Goal: Transaction & Acquisition: Book appointment/travel/reservation

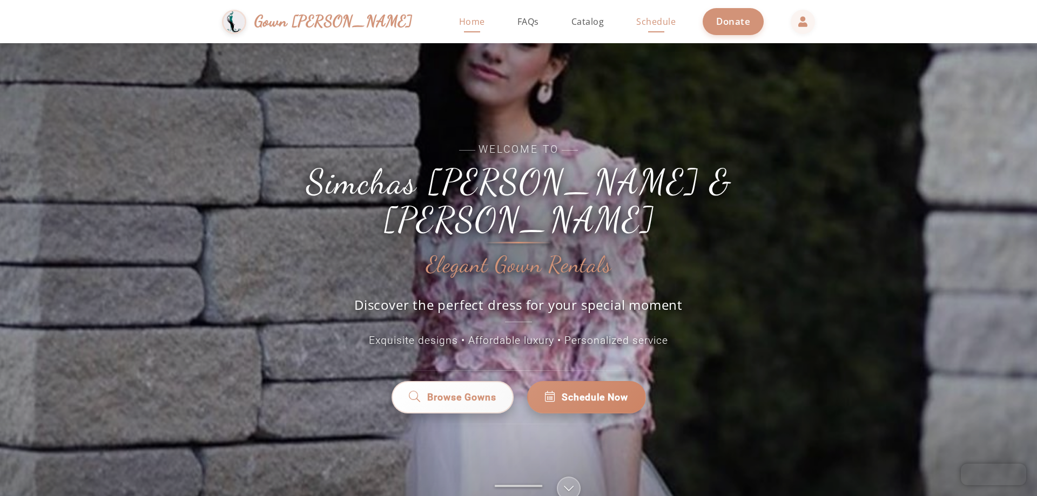
click at [636, 17] on span "Schedule" at bounding box center [655, 22] width 39 height 12
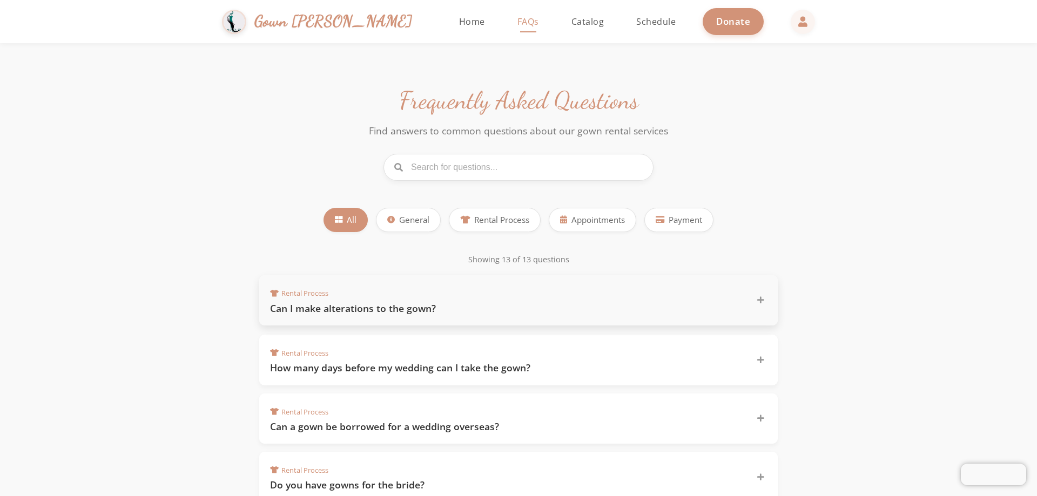
click at [327, 310] on h3 "Can I make alterations to the gown?" at bounding box center [506, 308] width 473 height 13
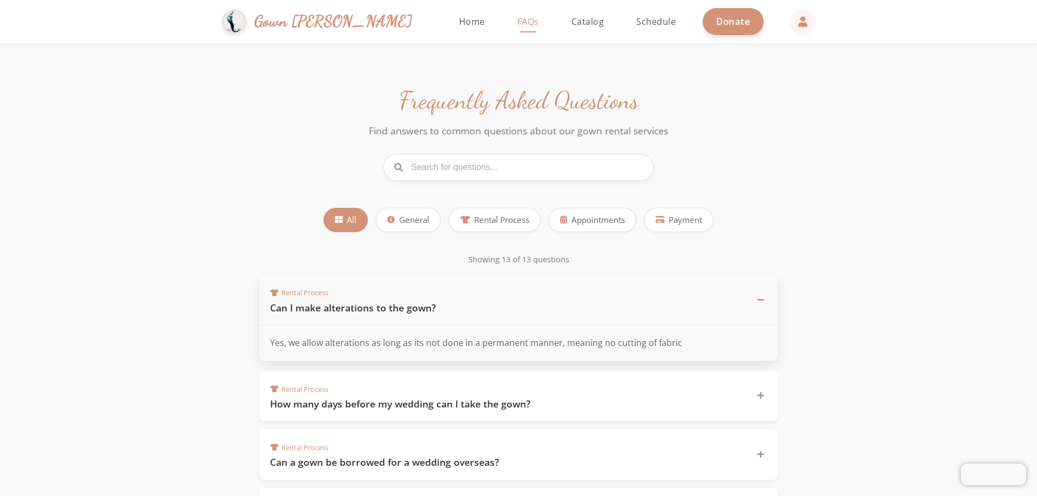
scroll to position [162, 0]
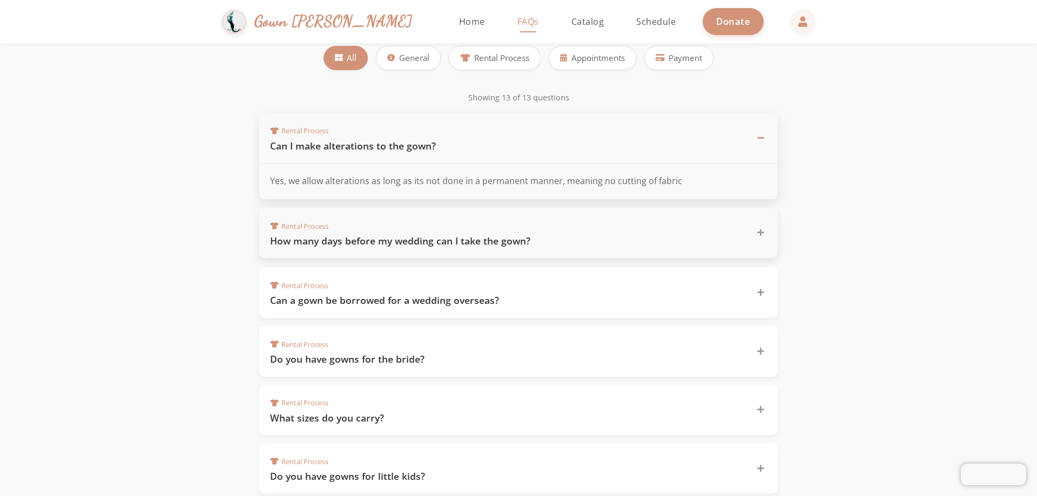
click at [314, 241] on h3 "How many days before my wedding can I take the gown?" at bounding box center [506, 240] width 473 height 13
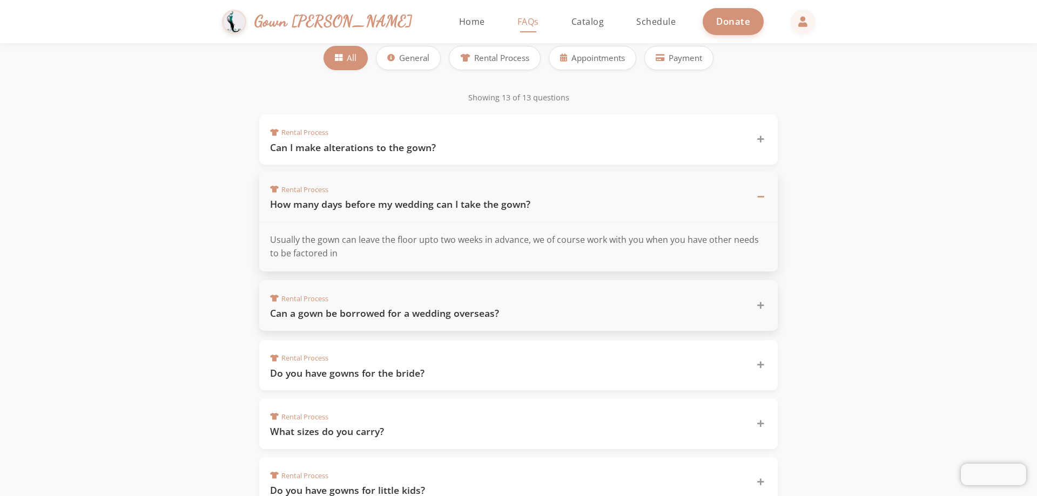
click at [333, 324] on div "Rental Process Can a gown be borrowed for a wedding overseas?" at bounding box center [518, 305] width 518 height 51
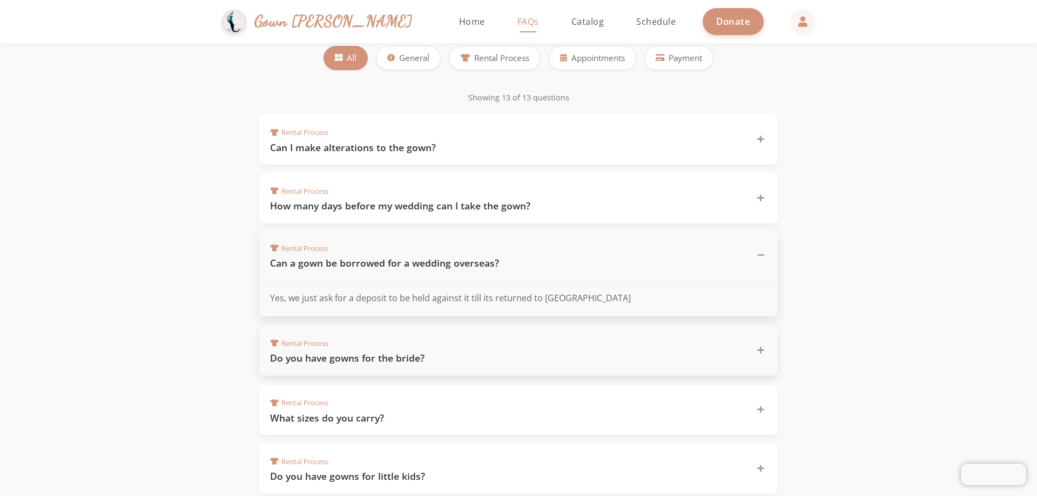
click at [341, 364] on h3 "Do you have gowns for the bride?" at bounding box center [506, 357] width 473 height 13
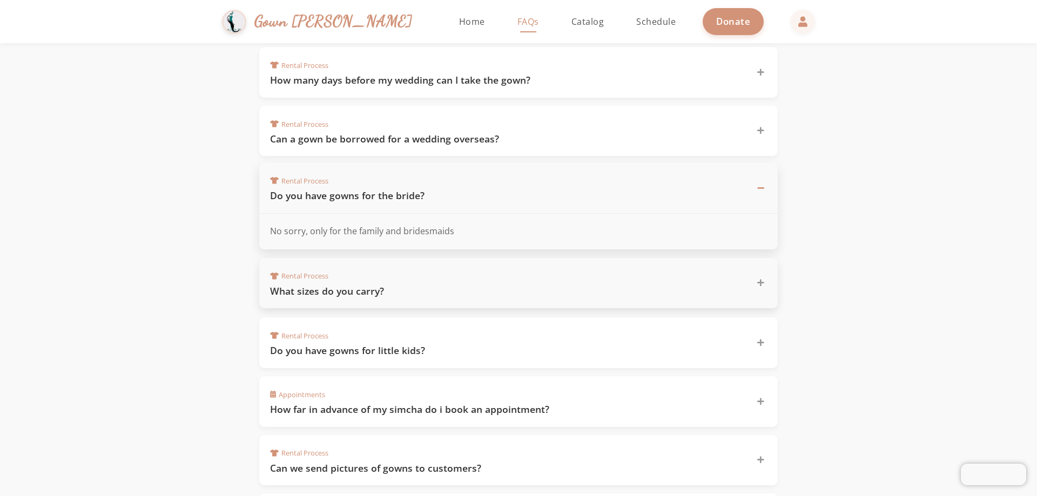
scroll to position [324, 0]
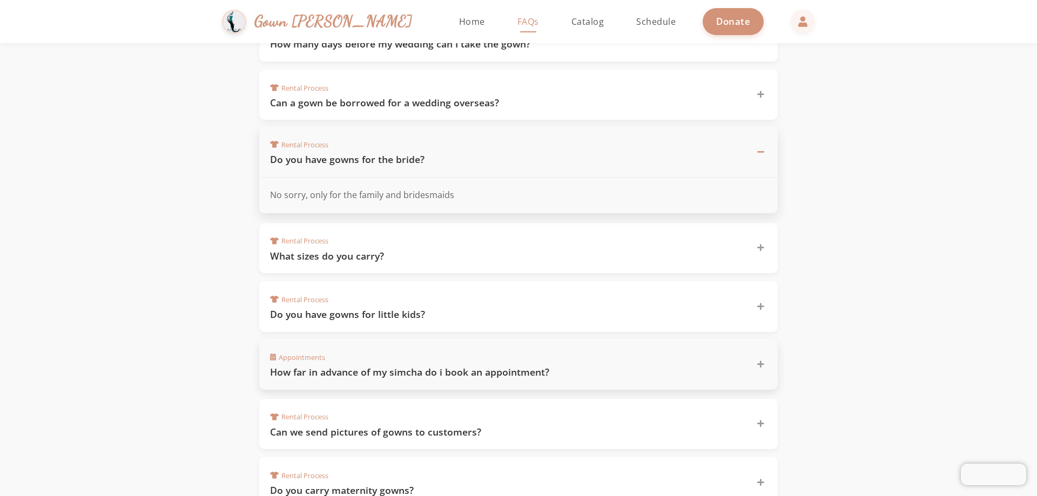
click at [404, 380] on div "Appointments How far in advance of my simcha do i book an appointment?" at bounding box center [518, 364] width 518 height 51
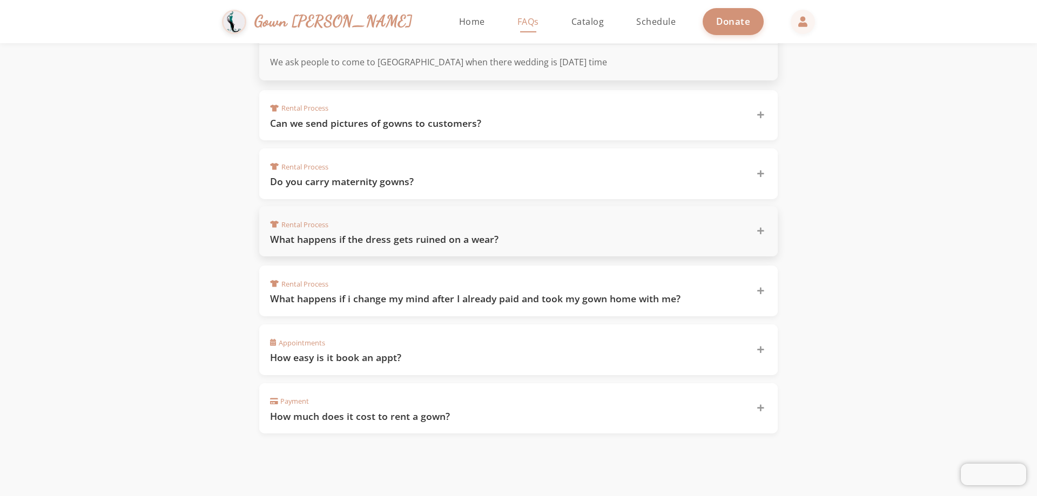
scroll to position [648, 0]
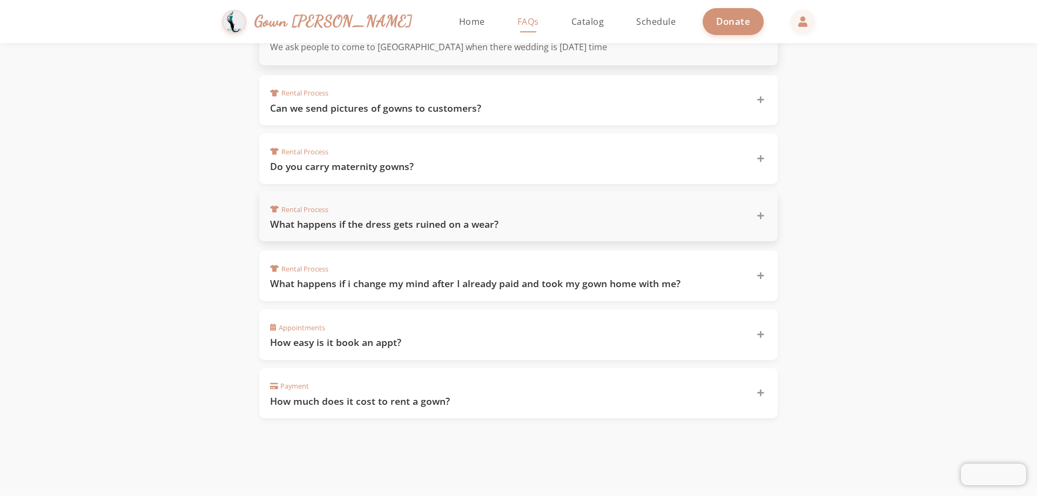
click at [317, 230] on h3 "What happens if the dress gets ruined on a wear?" at bounding box center [506, 224] width 473 height 13
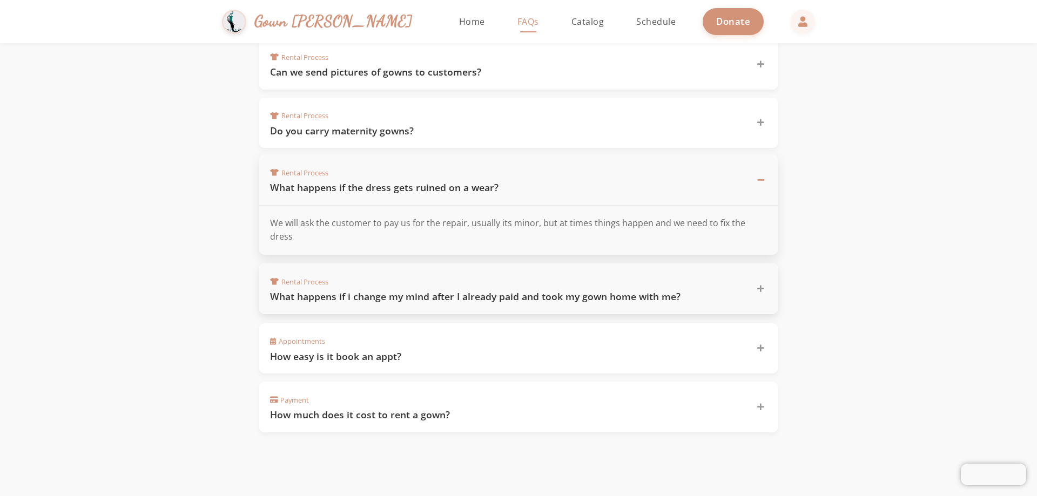
click at [330, 292] on div "Rental Process What happens if i change my mind after I already paid and took m…" at bounding box center [518, 288] width 518 height 51
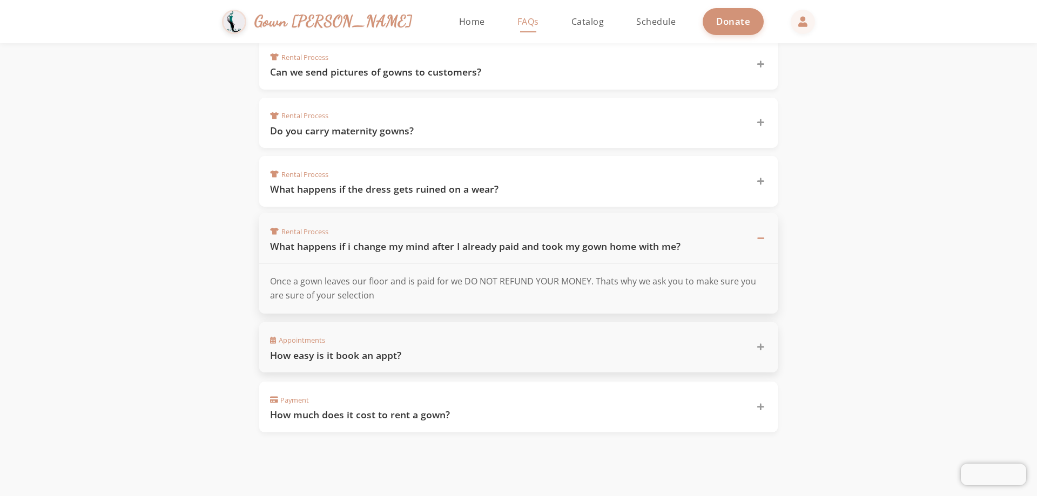
click at [348, 360] on h3 "How easy is it book an appt?" at bounding box center [506, 355] width 473 height 13
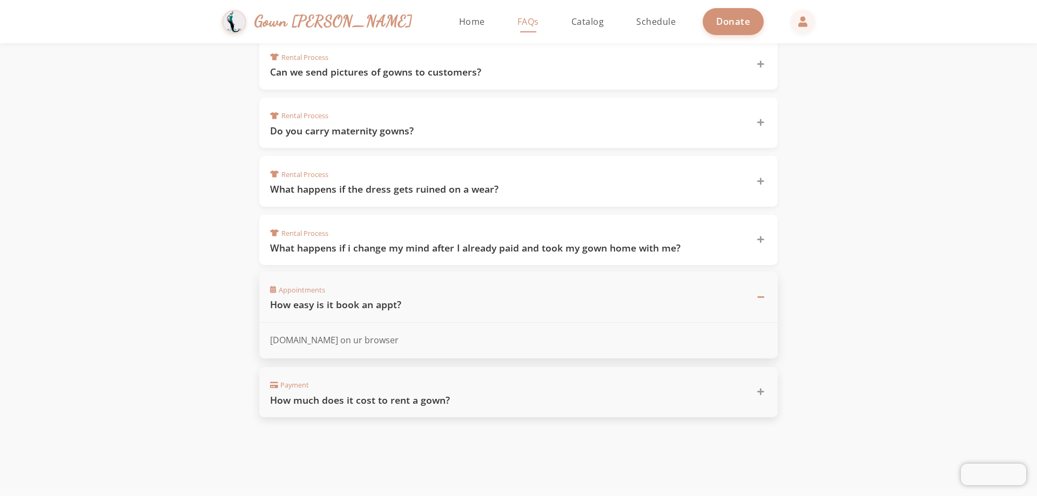
click at [392, 399] on h3 "How much does it cost to rent a gown?" at bounding box center [506, 400] width 473 height 13
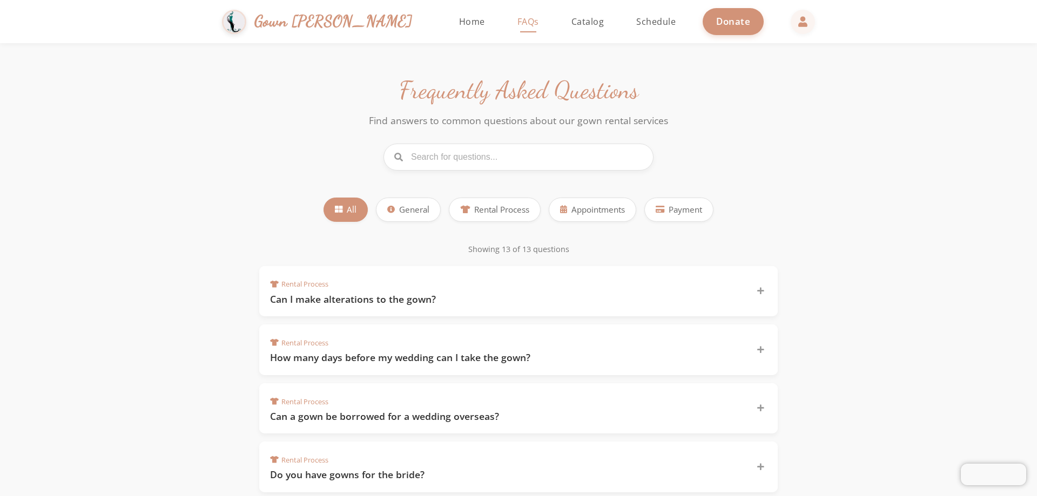
scroll to position [0, 0]
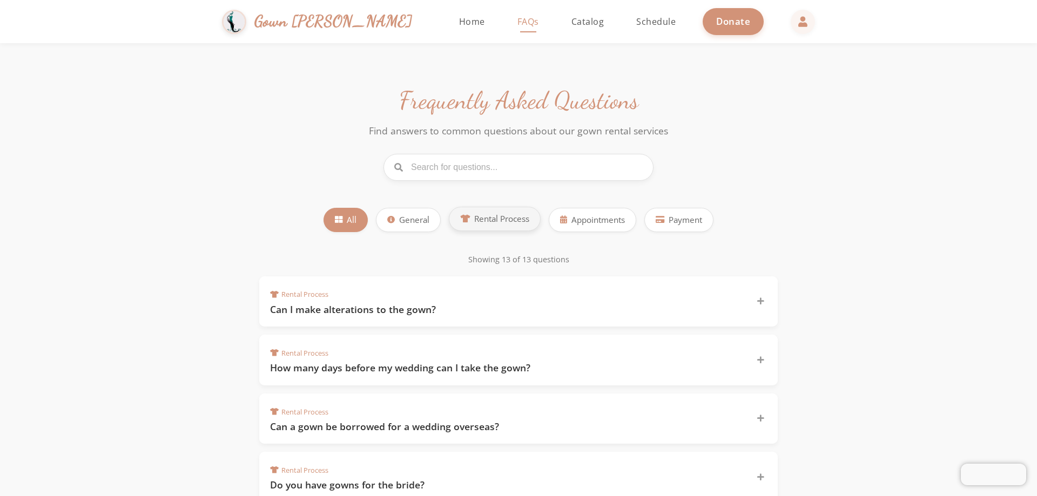
click at [494, 227] on button "Rental Process" at bounding box center [495, 219] width 92 height 24
click at [572, 222] on span "Appointments" at bounding box center [597, 219] width 53 height 12
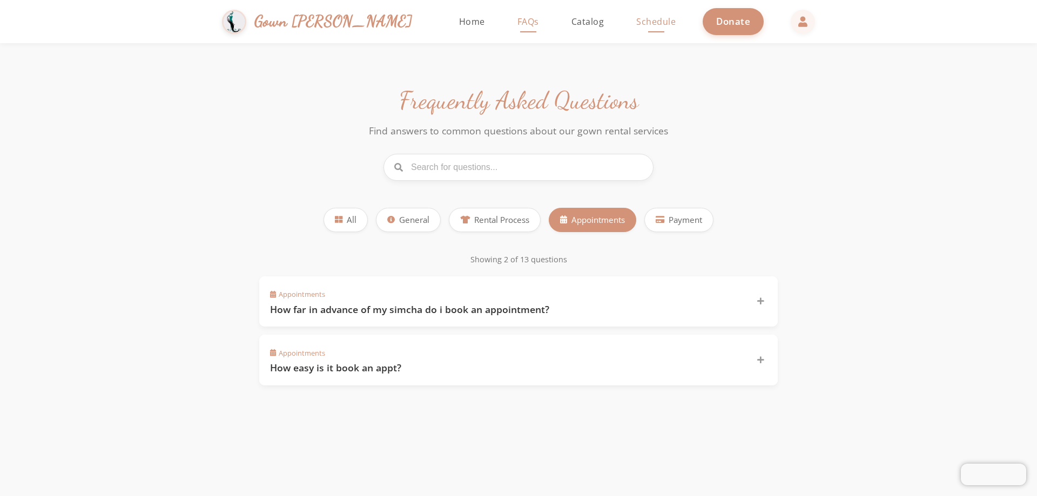
click at [636, 22] on span "Schedule" at bounding box center [655, 22] width 39 height 12
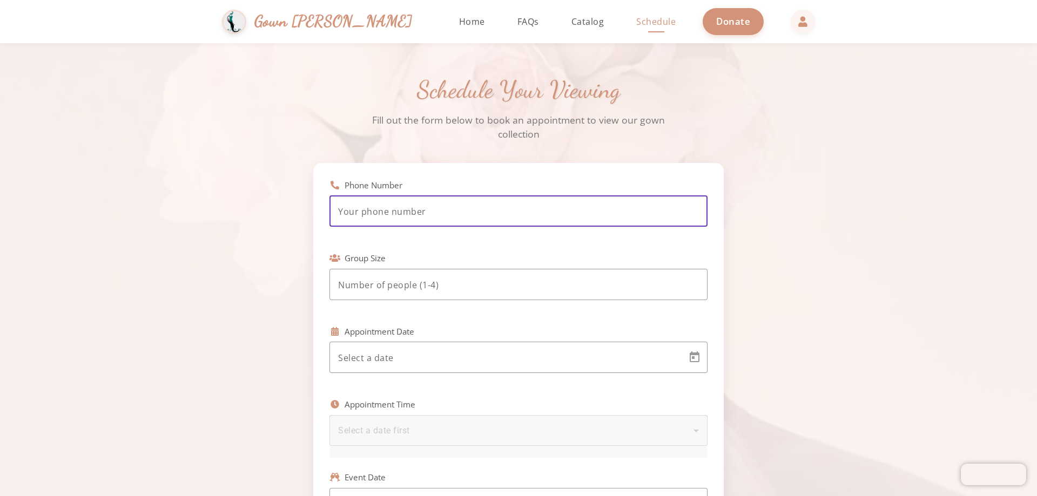
click at [443, 211] on input "tel" at bounding box center [518, 211] width 361 height 13
type input "[PHONE_NUMBER]"
click at [396, 293] on div at bounding box center [518, 284] width 361 height 31
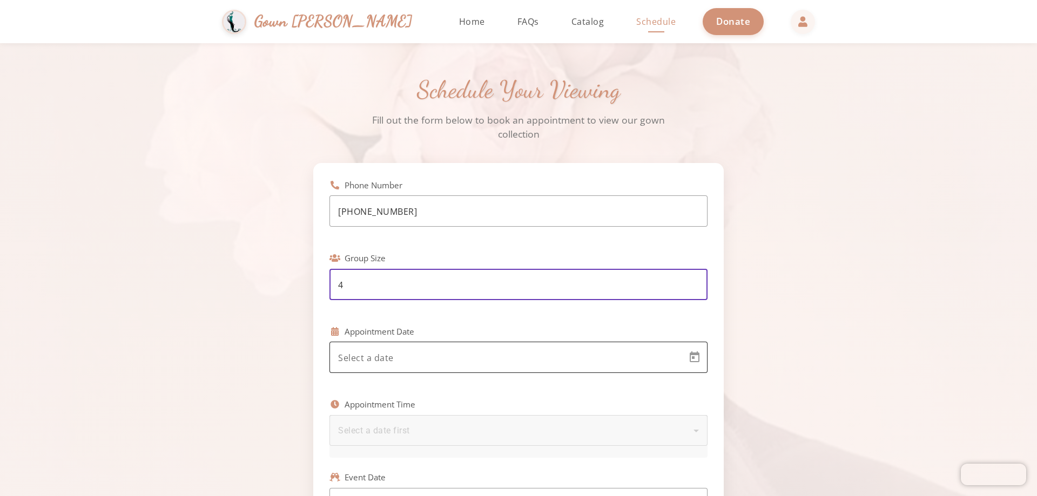
type input "4"
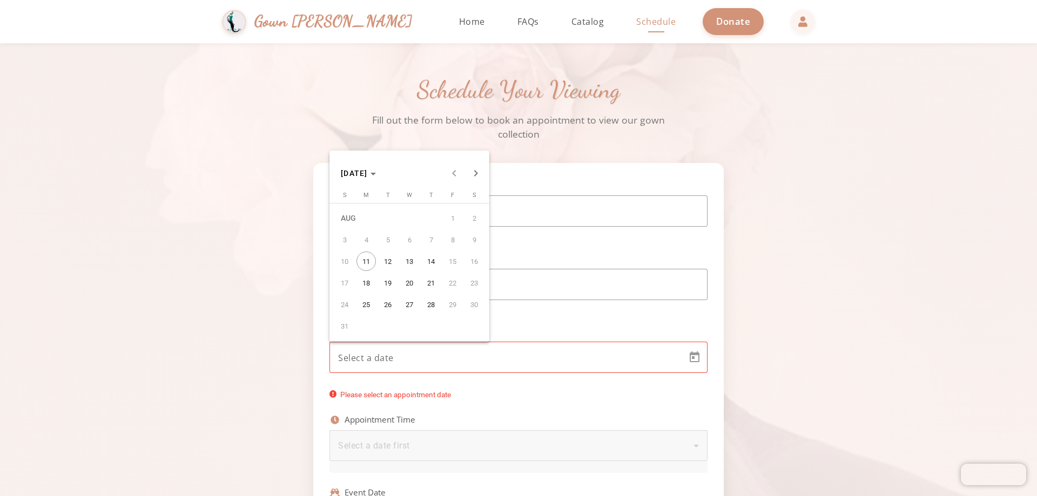
click at [405, 361] on body "Simchas Rochel & Golda Gown Gmach Home Return to homepage Catalog Browse our go…" at bounding box center [518, 248] width 1037 height 496
click at [367, 263] on span "11" at bounding box center [365, 261] width 19 height 19
type input "8/11/2025"
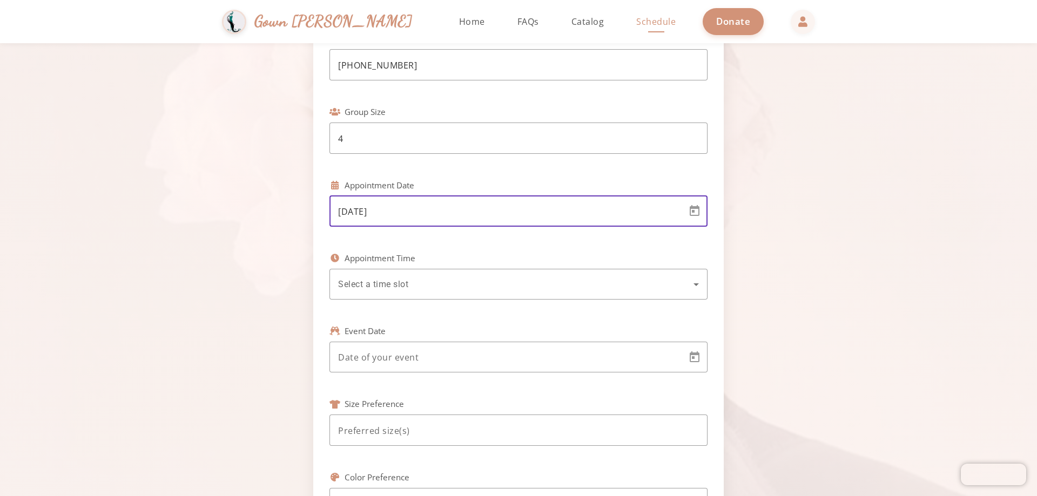
scroll to position [162, 0]
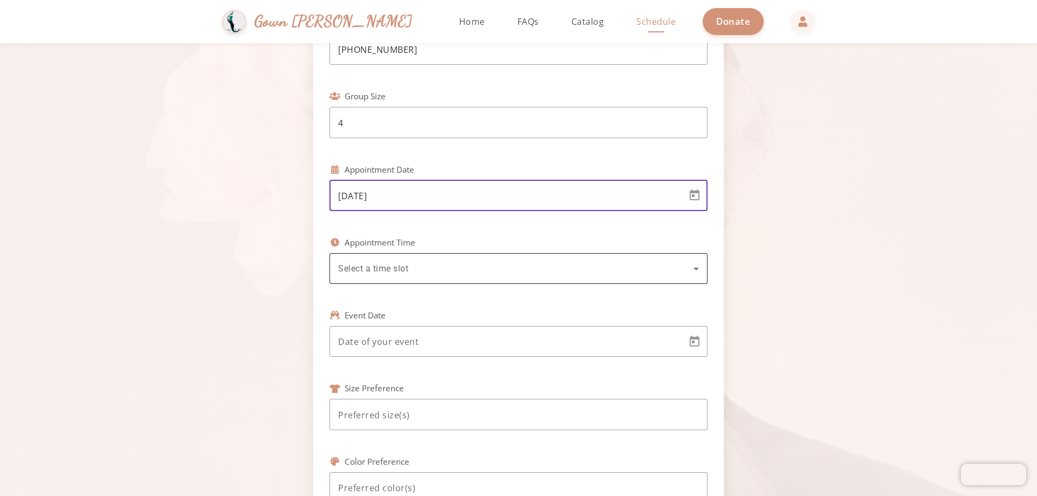
click at [394, 271] on span "Select a time slot" at bounding box center [373, 268] width 70 height 10
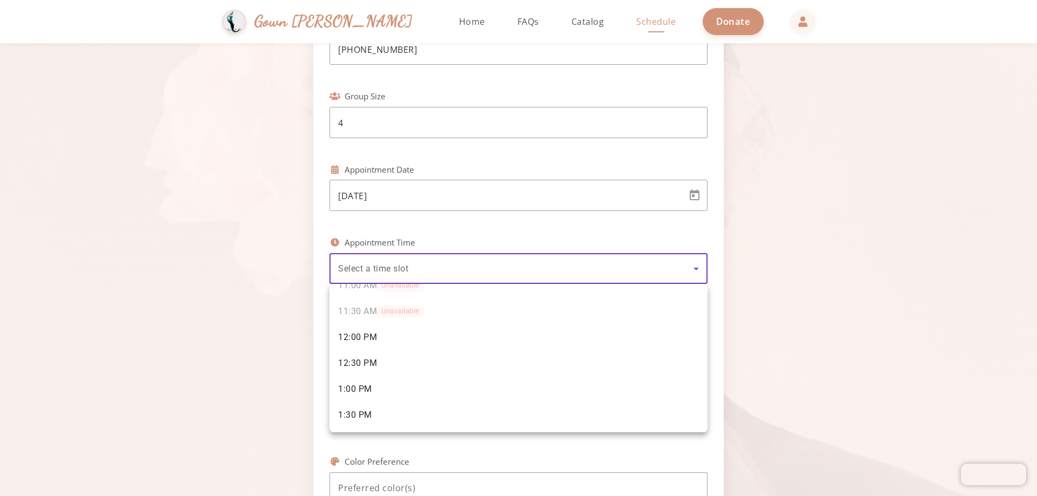
scroll to position [93, 0]
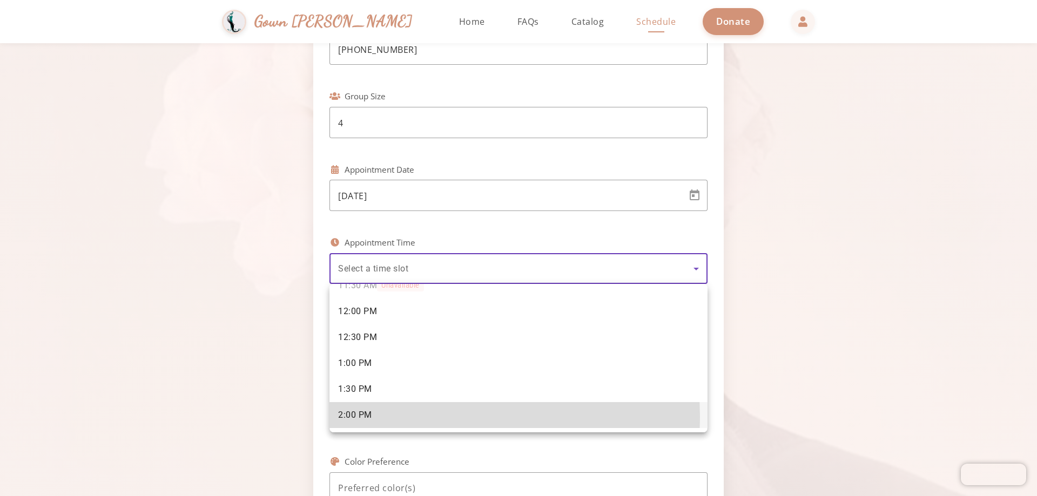
click at [366, 417] on span "2:00 PM" at bounding box center [355, 415] width 34 height 12
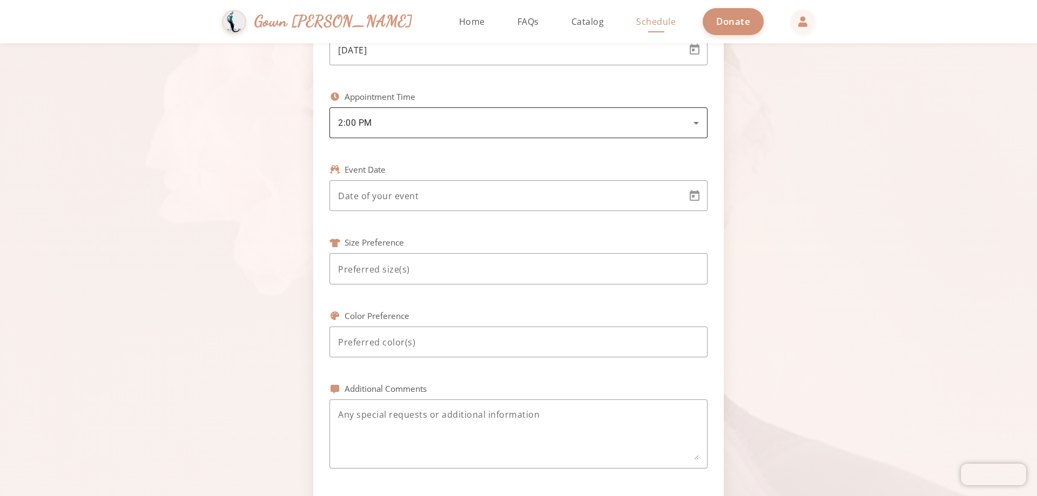
scroll to position [324, 0]
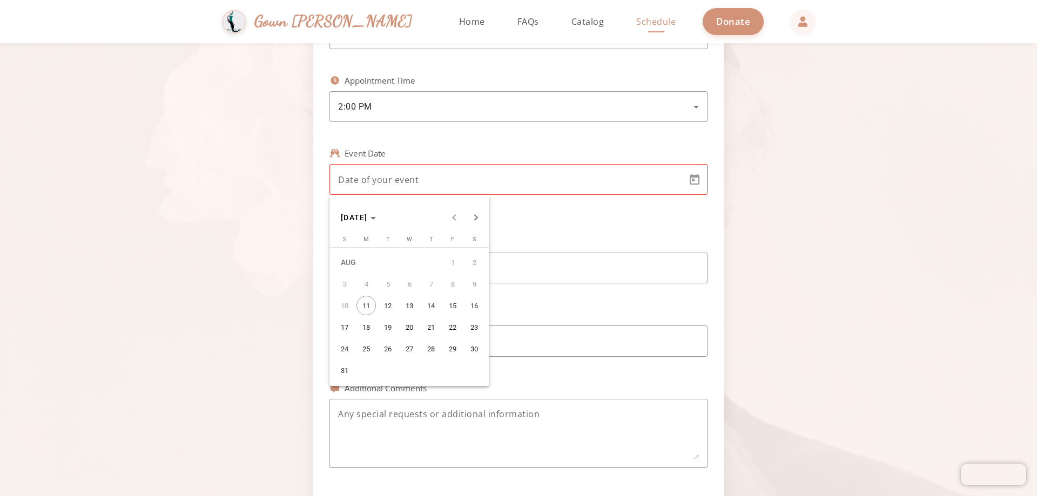
click at [390, 173] on body "Simchas Rochel & Golda Gown Gmach Home Return to homepage Catalog Browse our go…" at bounding box center [518, 248] width 1037 height 496
click at [349, 371] on span "31" at bounding box center [344, 370] width 19 height 19
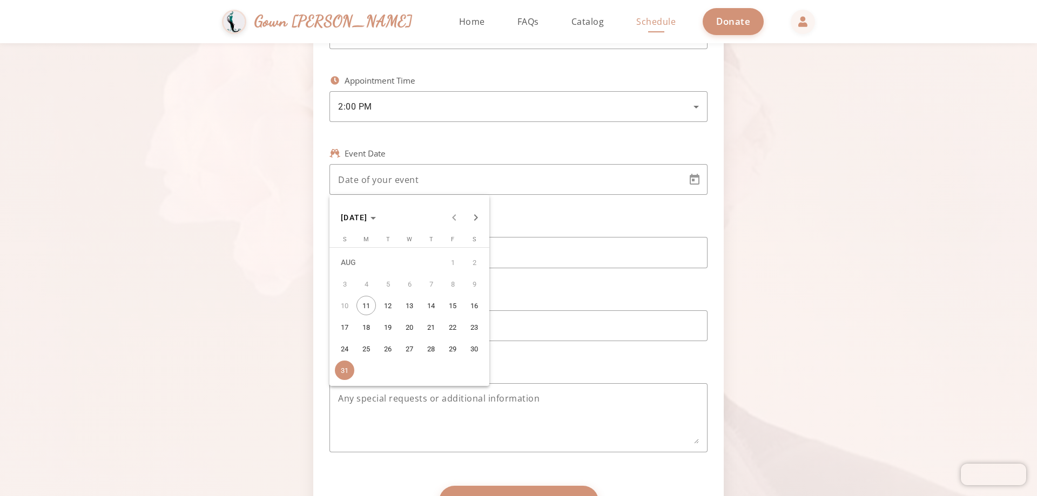
type input "8/31/2025"
click at [373, 264] on div at bounding box center [518, 252] width 361 height 31
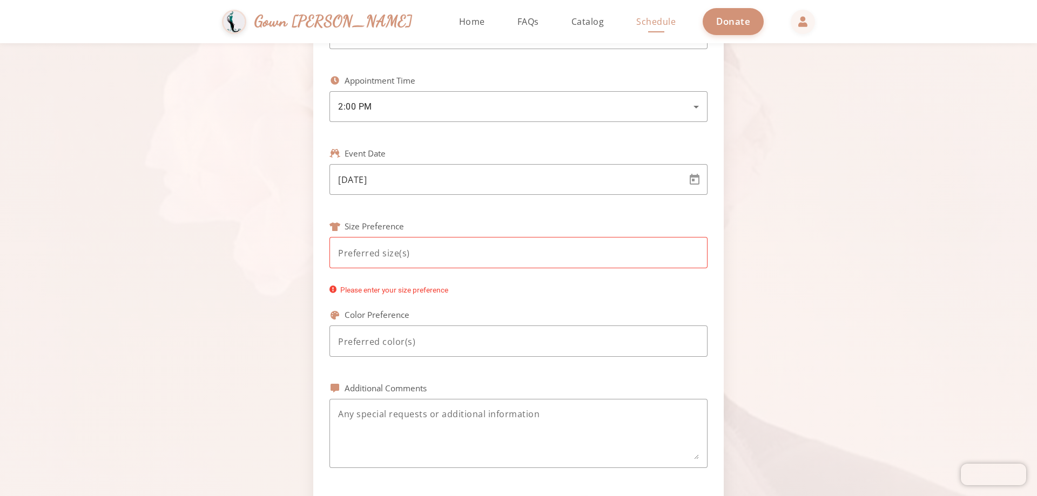
click at [375, 260] on div at bounding box center [518, 252] width 361 height 31
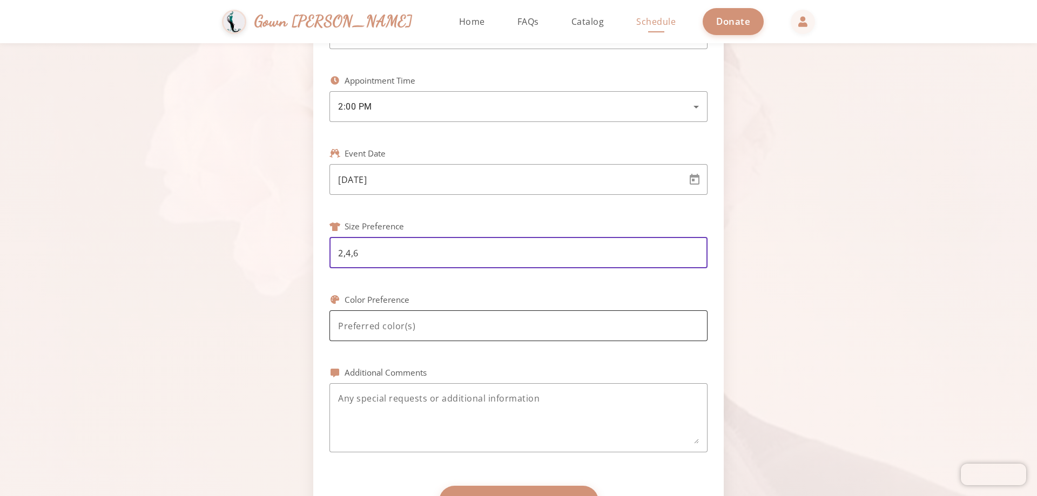
type input "2,4,6"
click at [386, 320] on input at bounding box center [518, 326] width 361 height 13
click at [385, 249] on input "2,4,6" at bounding box center [518, 253] width 361 height 13
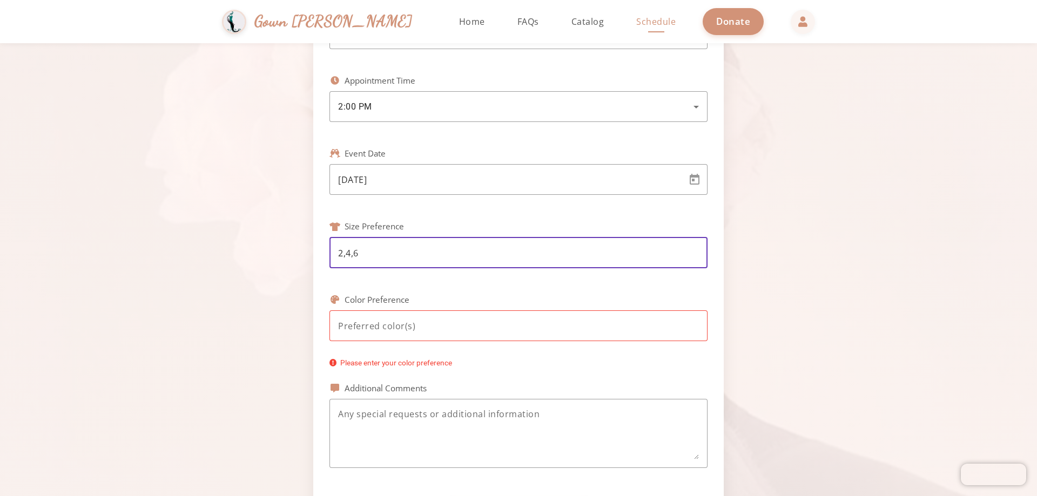
click at [374, 326] on input at bounding box center [518, 326] width 361 height 13
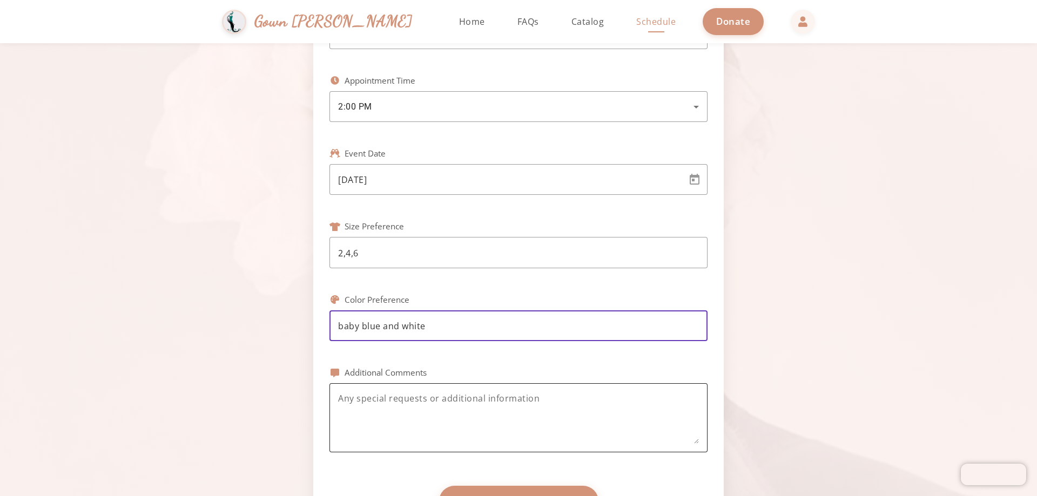
type input "baby blue and white"
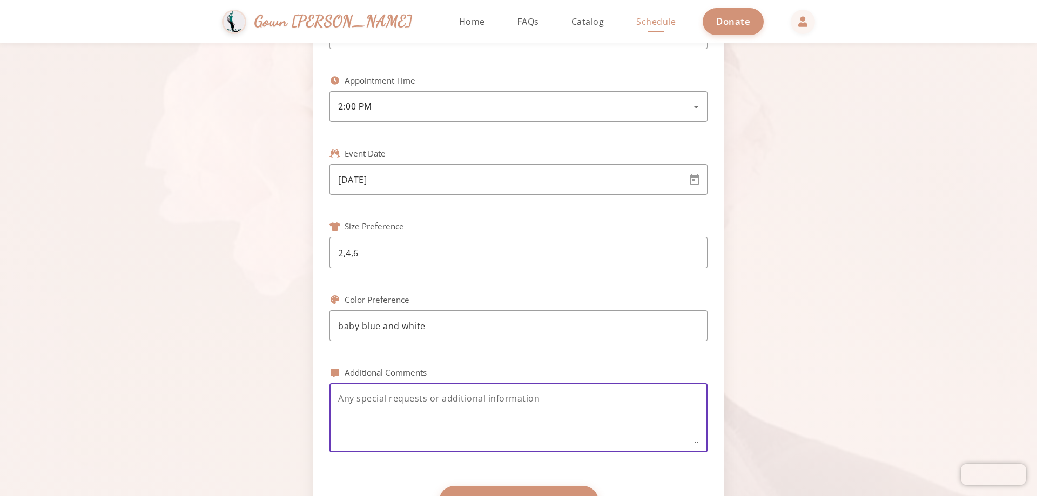
click at [363, 408] on textarea at bounding box center [518, 418] width 361 height 52
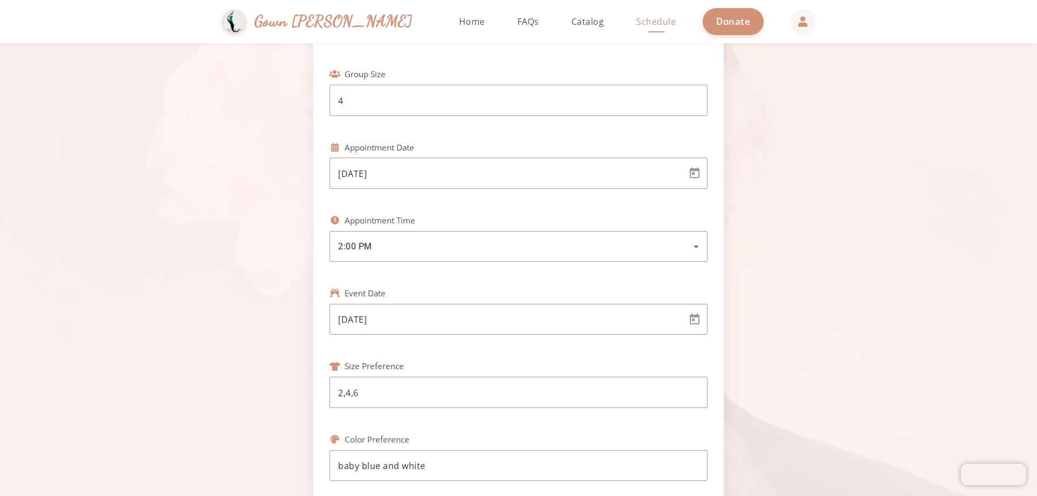
scroll to position [162, 0]
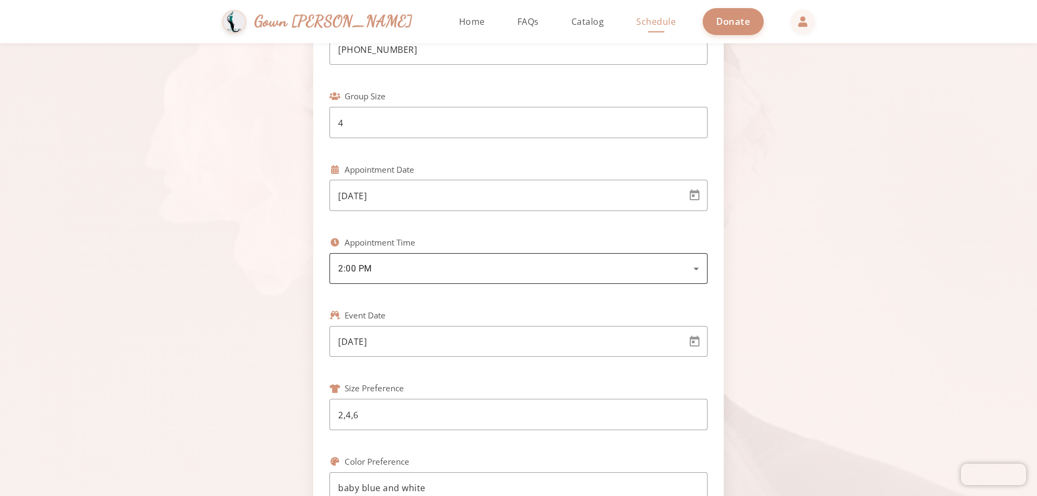
click at [418, 273] on div "2:00 PM" at bounding box center [515, 268] width 355 height 13
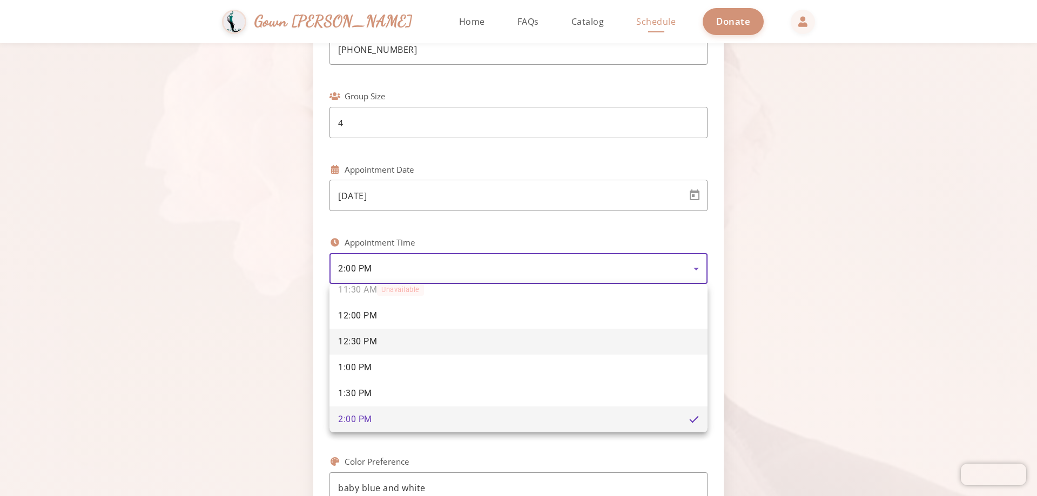
scroll to position [93, 0]
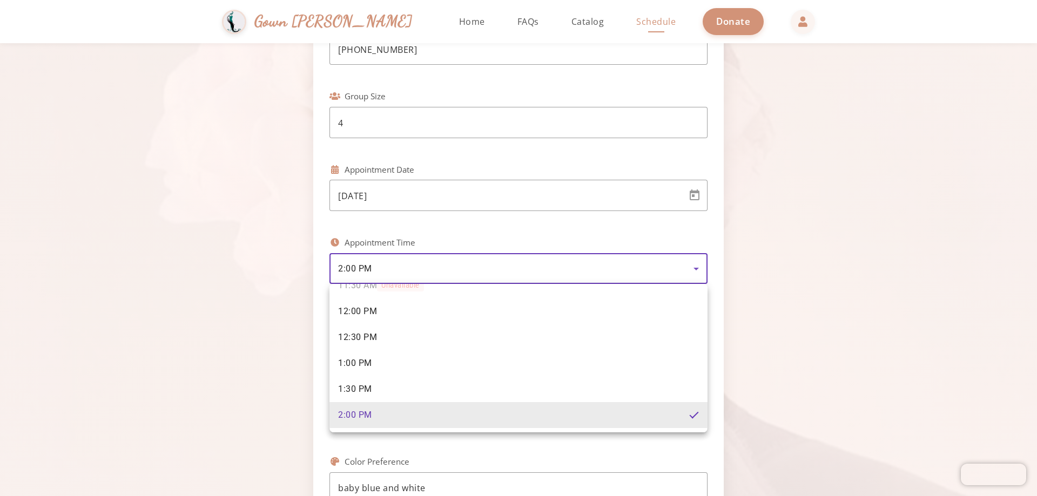
click at [346, 417] on span "2:00 PM" at bounding box center [355, 415] width 34 height 12
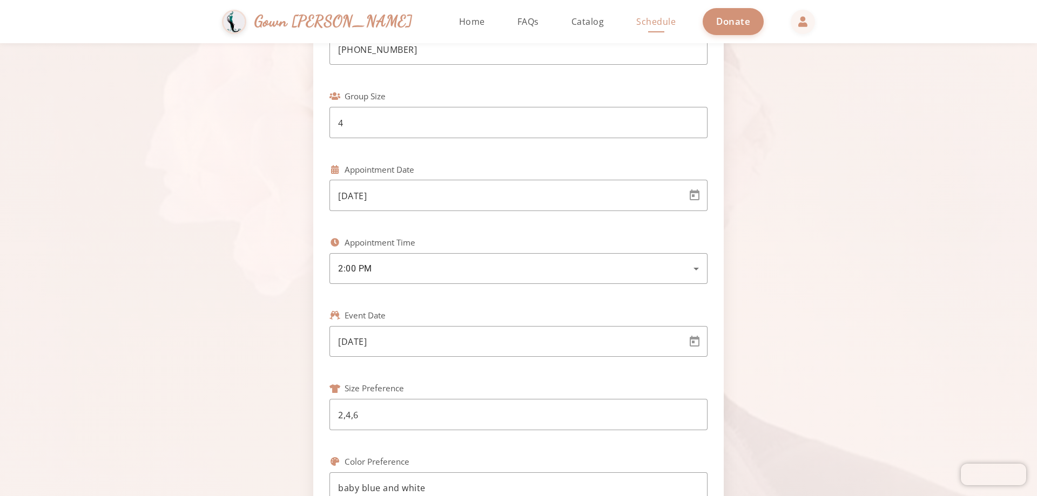
click at [204, 308] on div "Schedule Your Viewing Fill out the form below to book an appointment to view ou…" at bounding box center [518, 304] width 1037 height 846
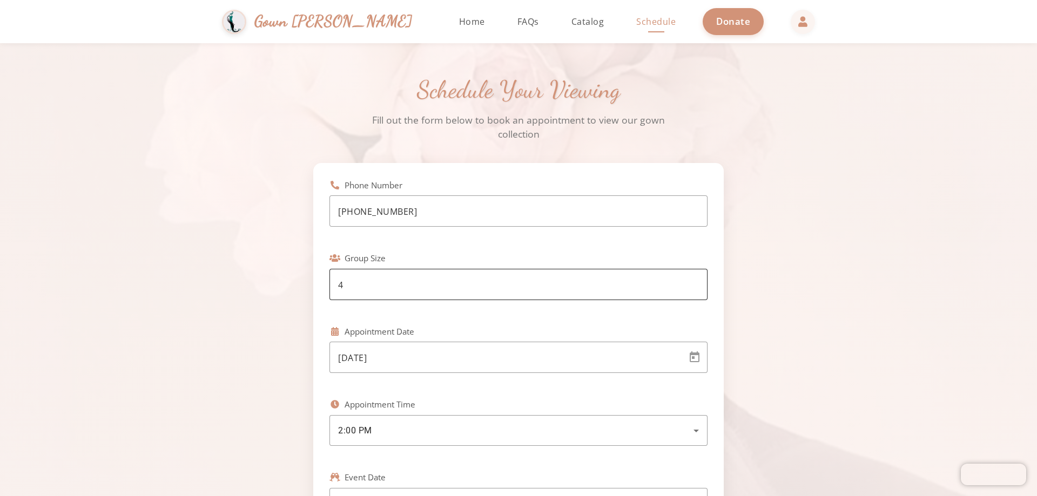
scroll to position [162, 0]
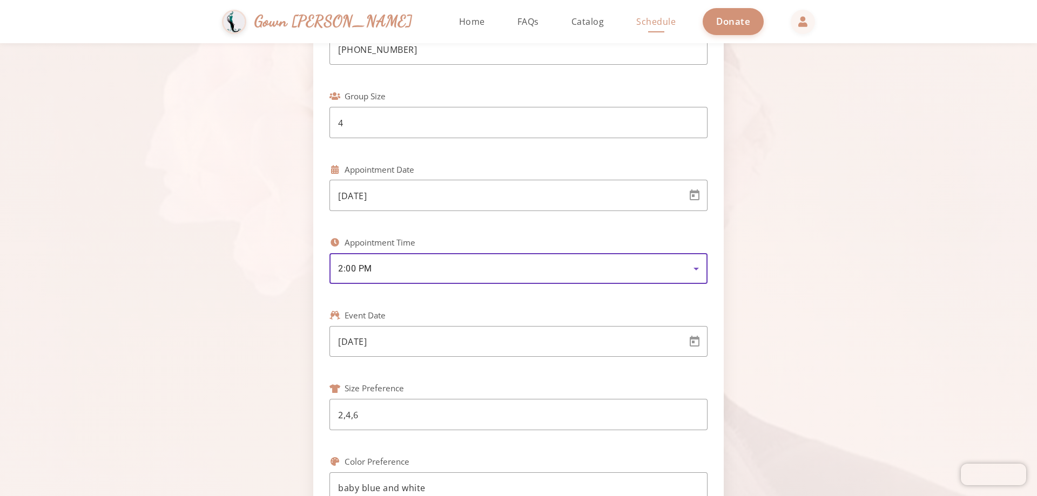
click at [417, 268] on div "2:00 PM" at bounding box center [515, 268] width 355 height 13
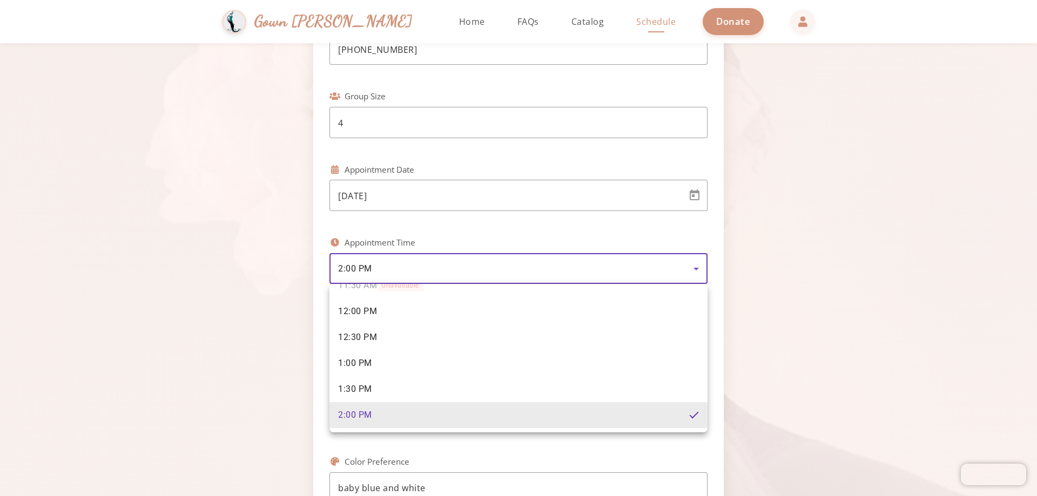
scroll to position [0, 0]
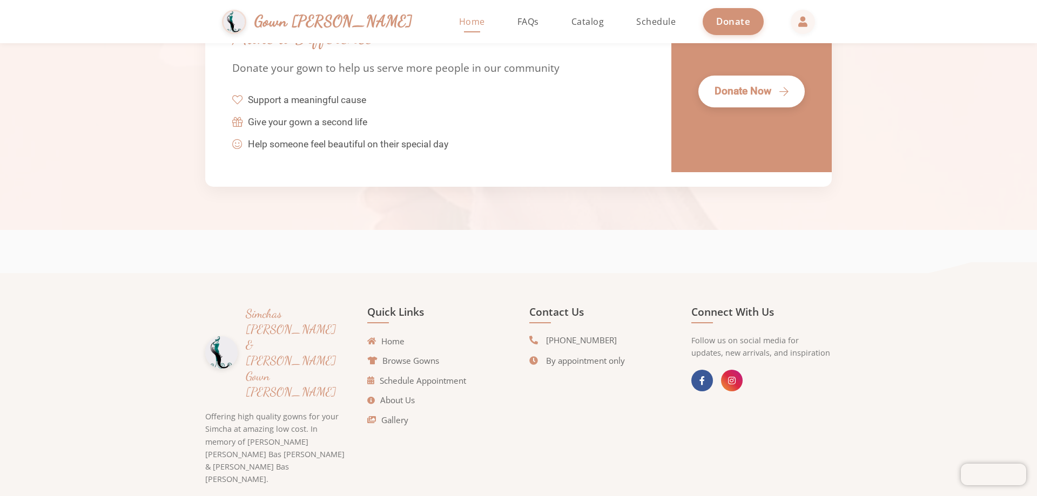
scroll to position [2451, 0]
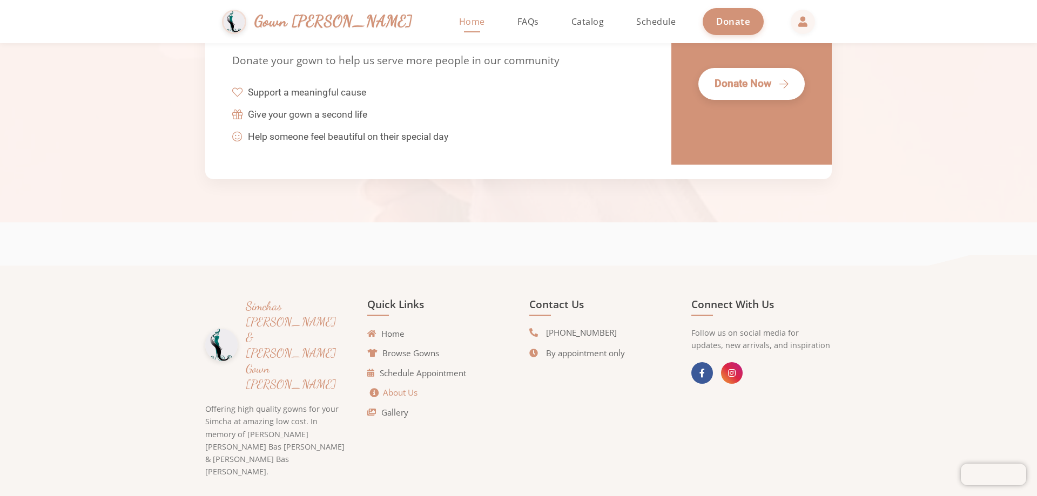
click at [394, 395] on link "About Us" at bounding box center [394, 393] width 48 height 12
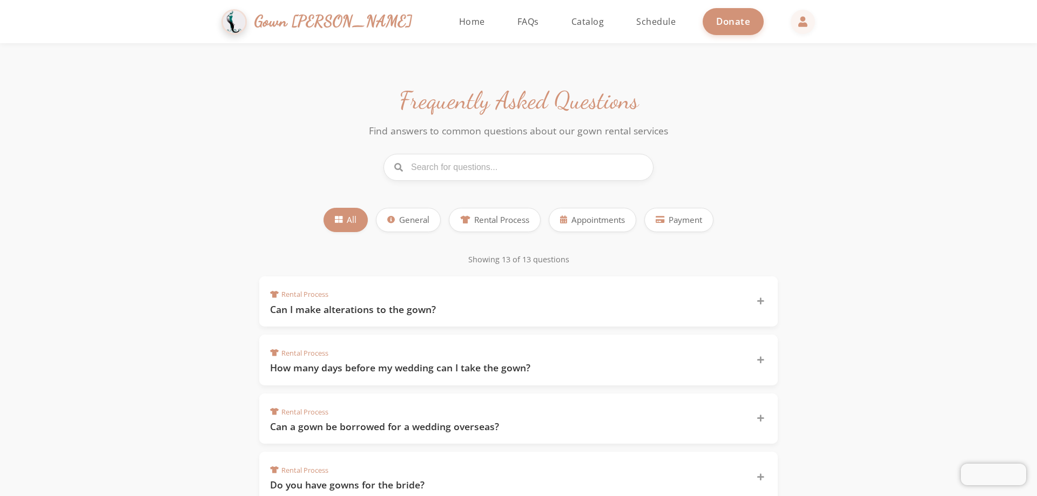
click at [316, 20] on span "Gown [PERSON_NAME]" at bounding box center [333, 21] width 158 height 23
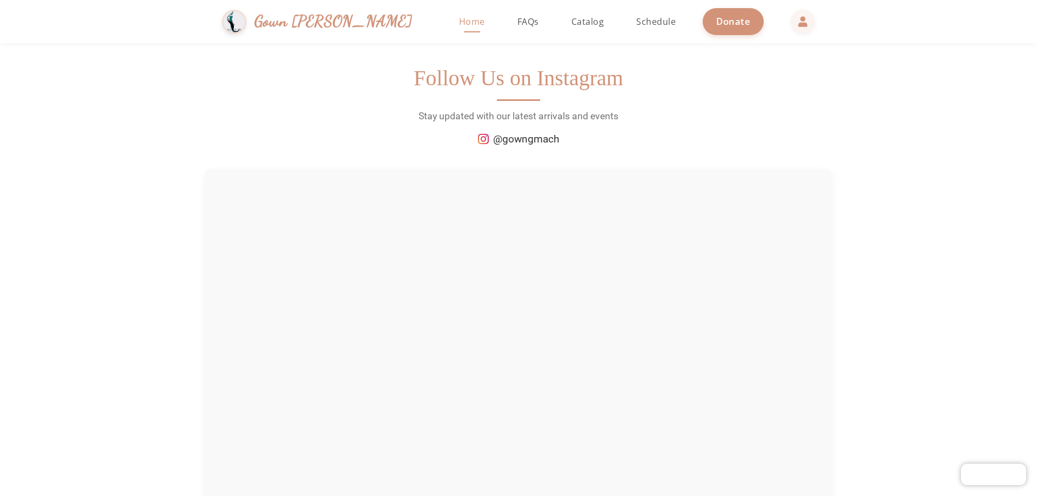
scroll to position [1479, 0]
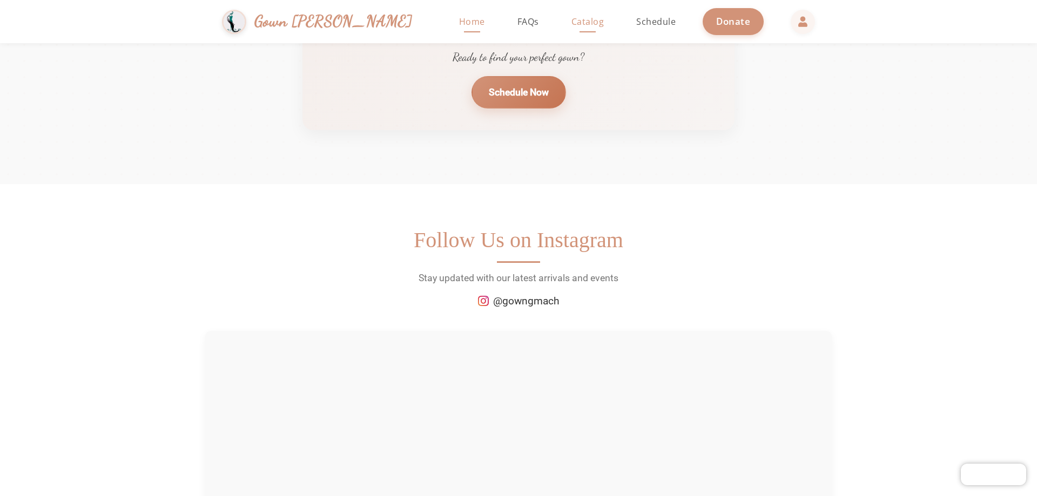
click at [571, 23] on span "Catalog" at bounding box center [587, 22] width 33 height 12
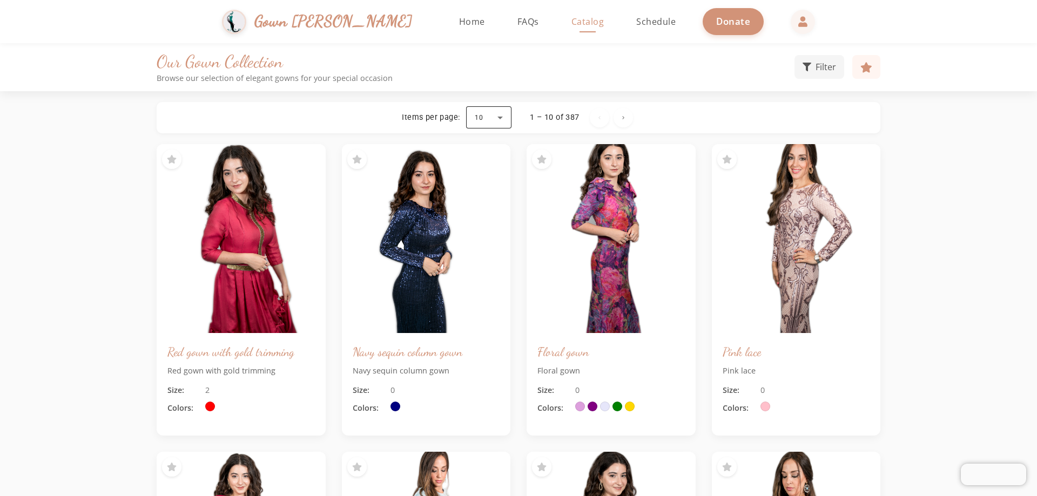
click at [504, 122] on div at bounding box center [488, 118] width 45 height 26
click at [485, 245] on span "100" at bounding box center [483, 249] width 16 height 13
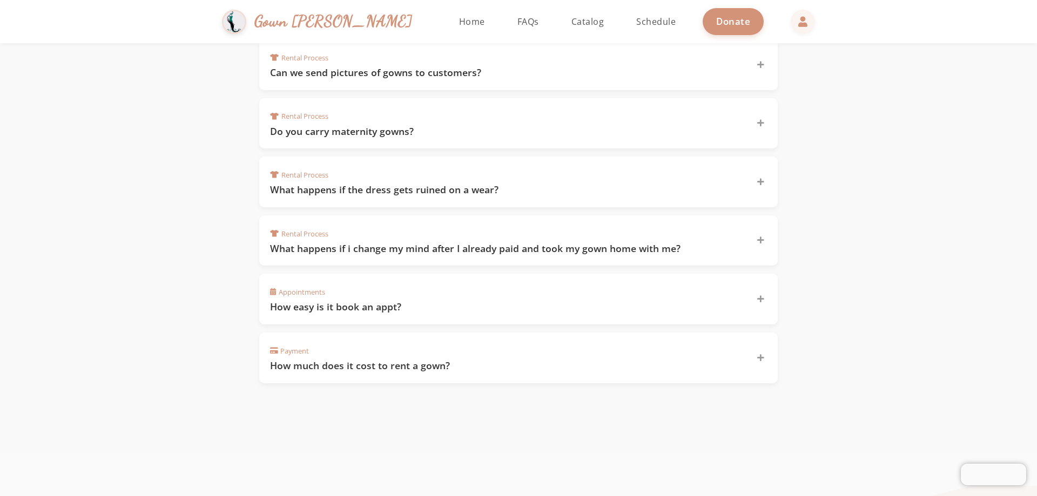
scroll to position [648, 0]
click at [434, 242] on h3 "What happens if i change my mind after I already paid and took my gown home wit…" at bounding box center [506, 246] width 473 height 13
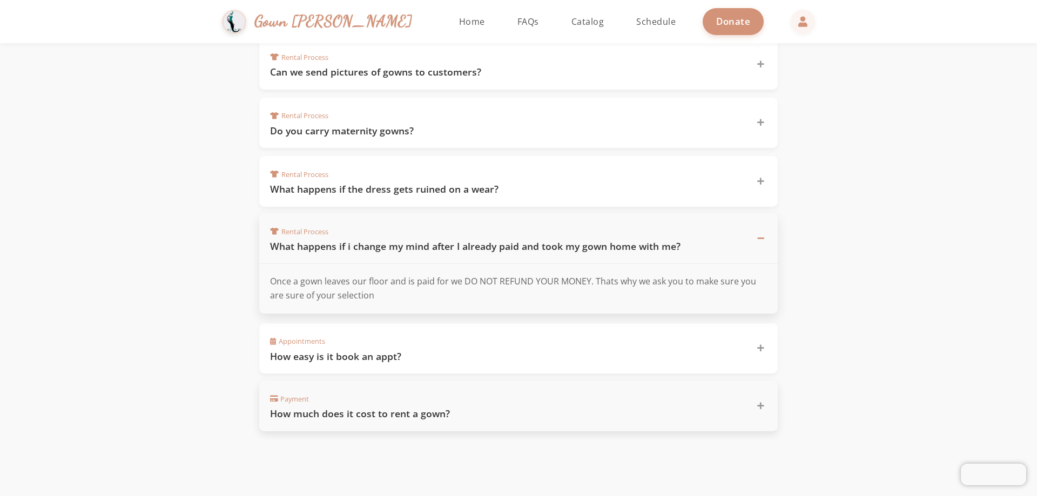
click at [407, 418] on h3 "How much does it cost to rent a gown?" at bounding box center [506, 413] width 473 height 13
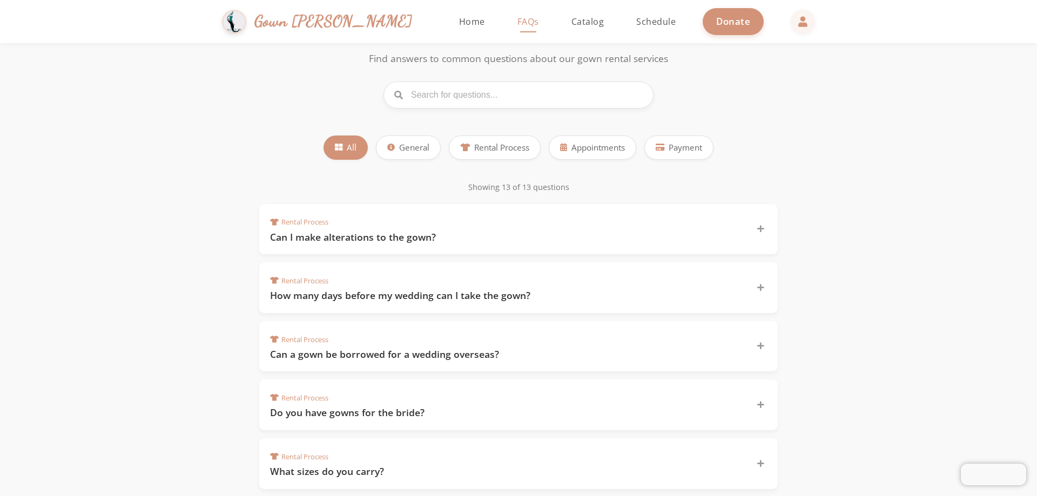
scroll to position [0, 0]
